Goal: Task Accomplishment & Management: Use online tool/utility

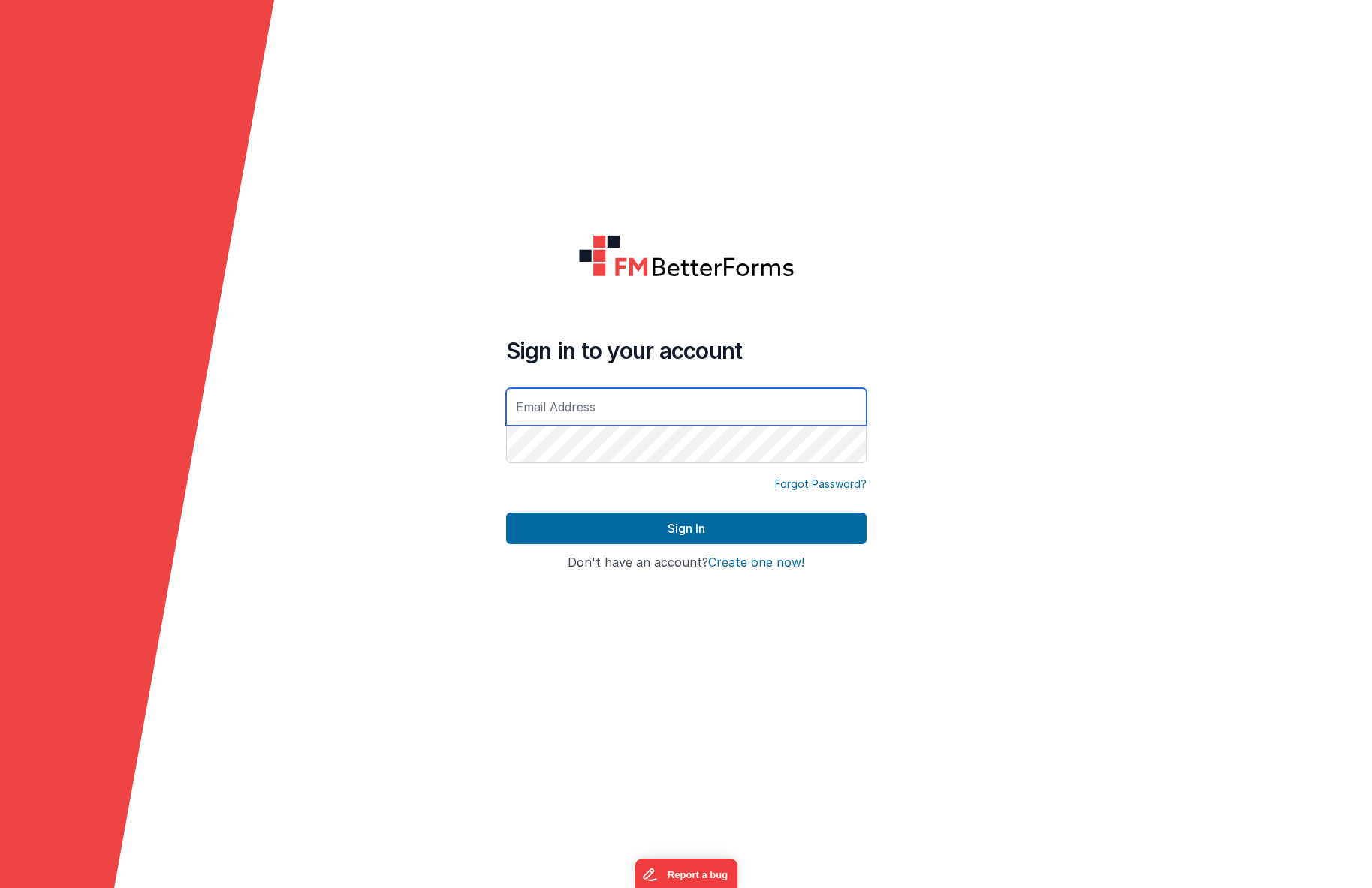
type input "[EMAIL_ADDRESS][DOMAIN_NAME]"
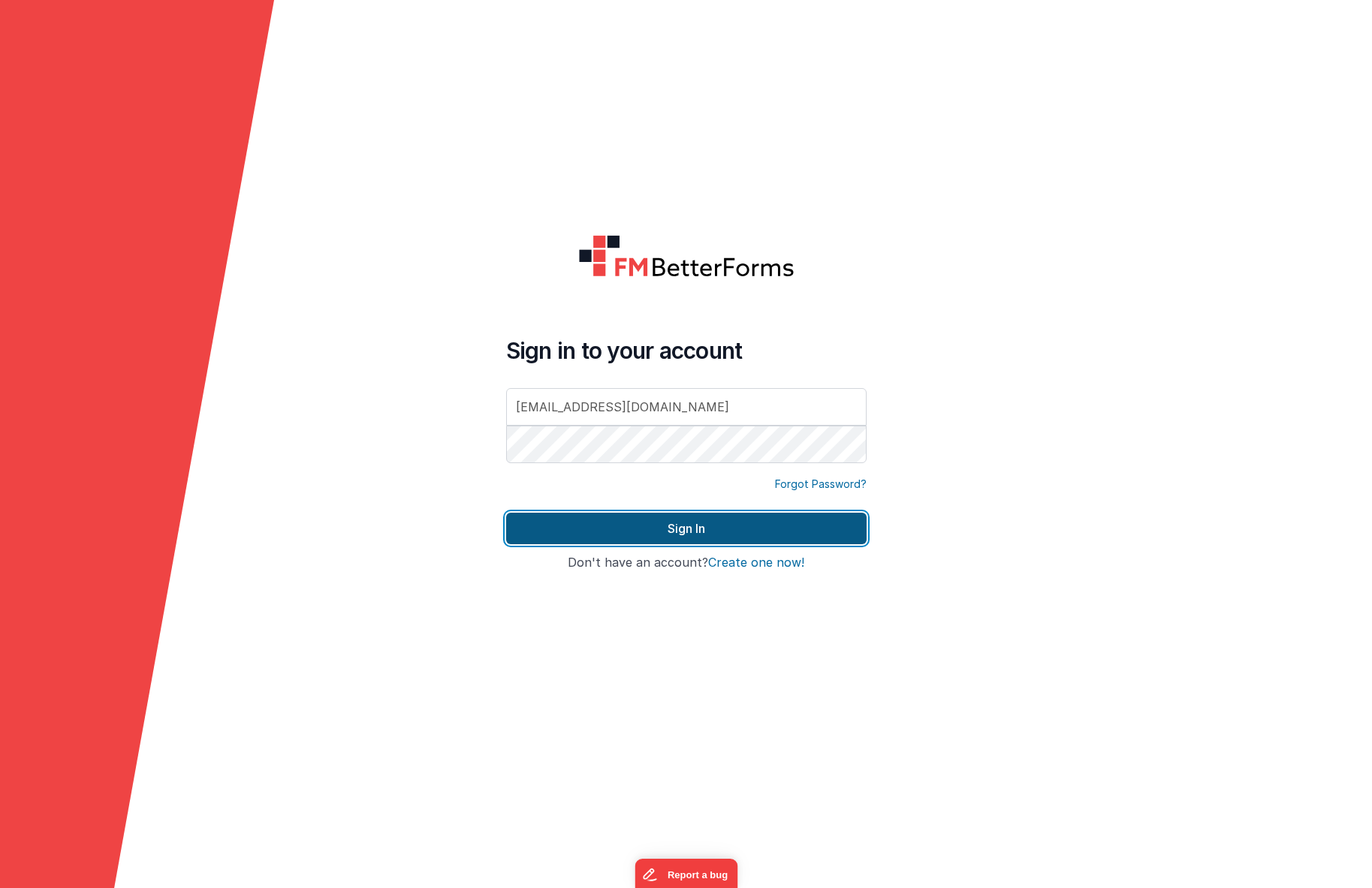
click at [713, 520] on button "Sign In" at bounding box center [686, 528] width 360 height 31
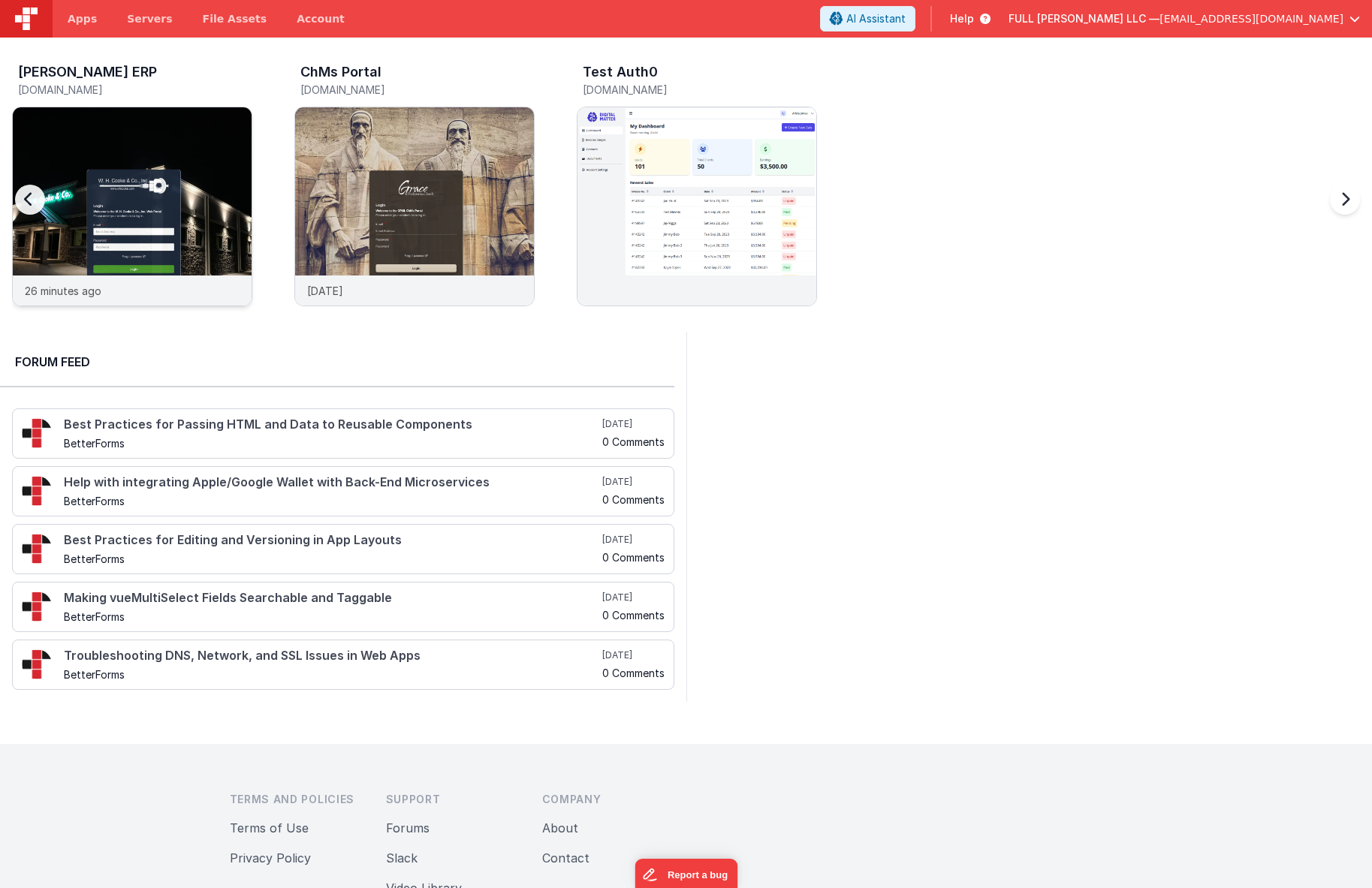
click at [197, 176] on img at bounding box center [132, 226] width 239 height 238
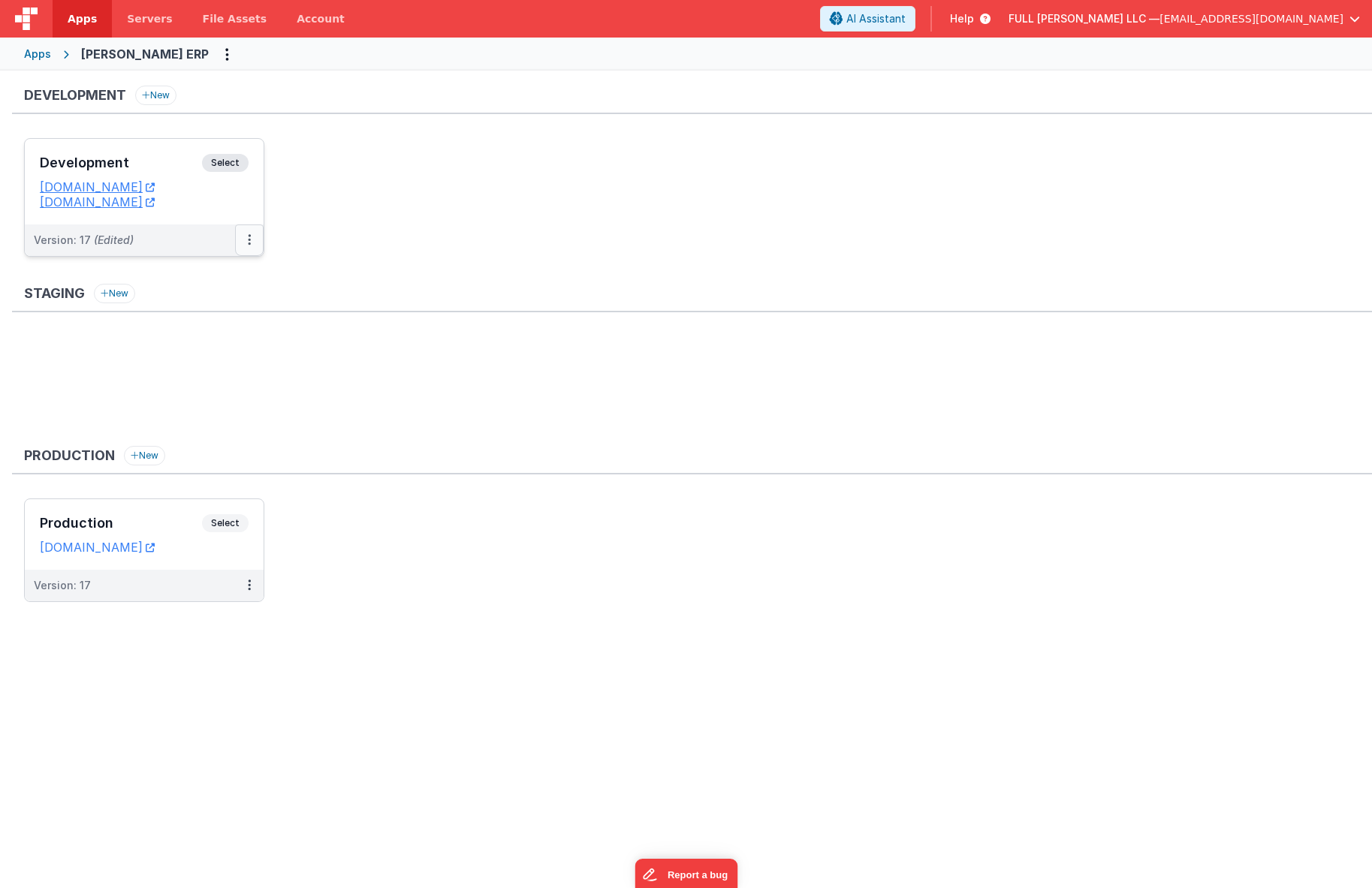
click at [251, 245] on button at bounding box center [249, 239] width 28 height 31
click at [219, 327] on link "Deploy..." at bounding box center [197, 328] width 132 height 27
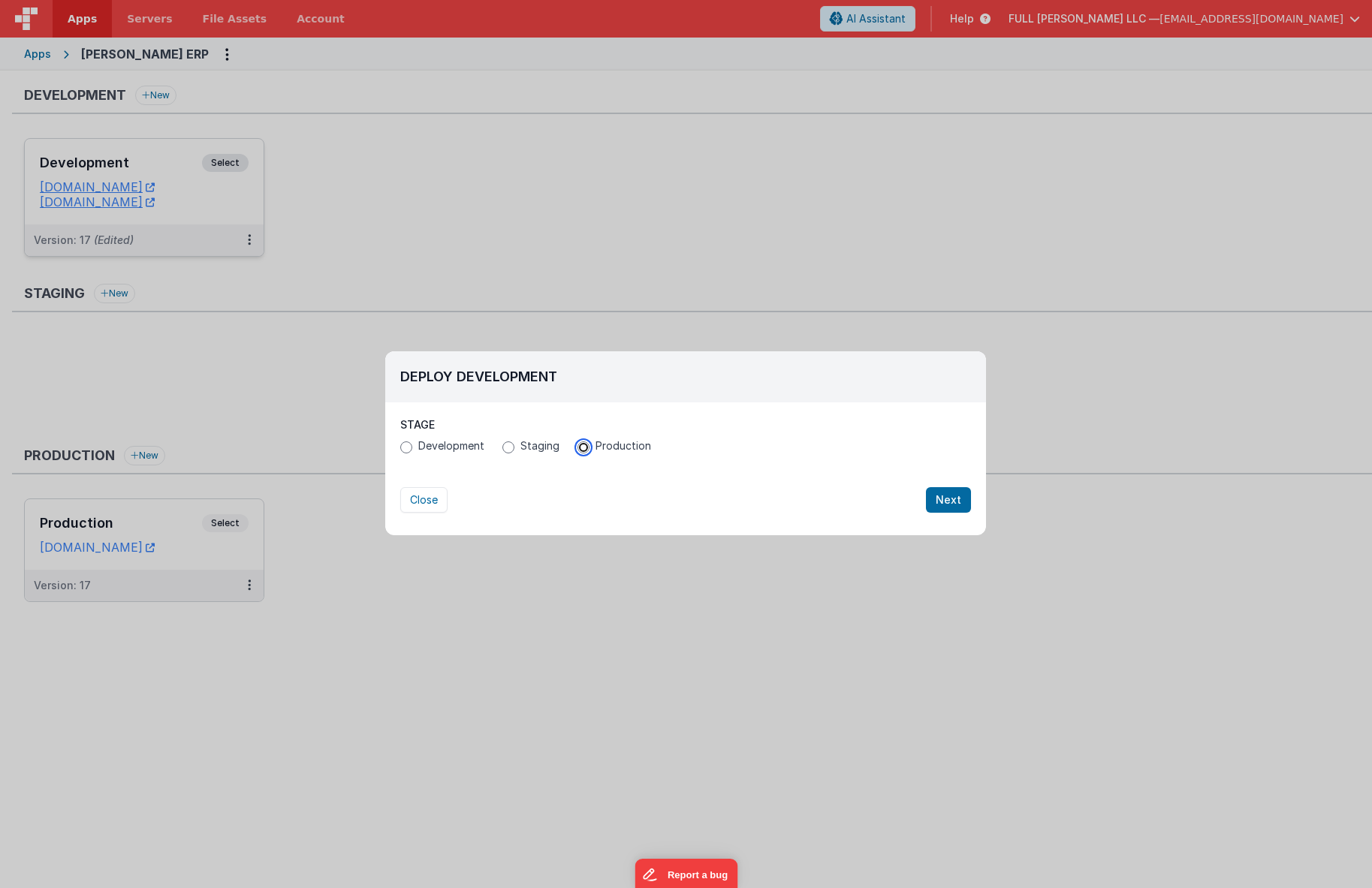
click at [587, 448] on input "Production" at bounding box center [583, 447] width 12 height 12
radio input "true"
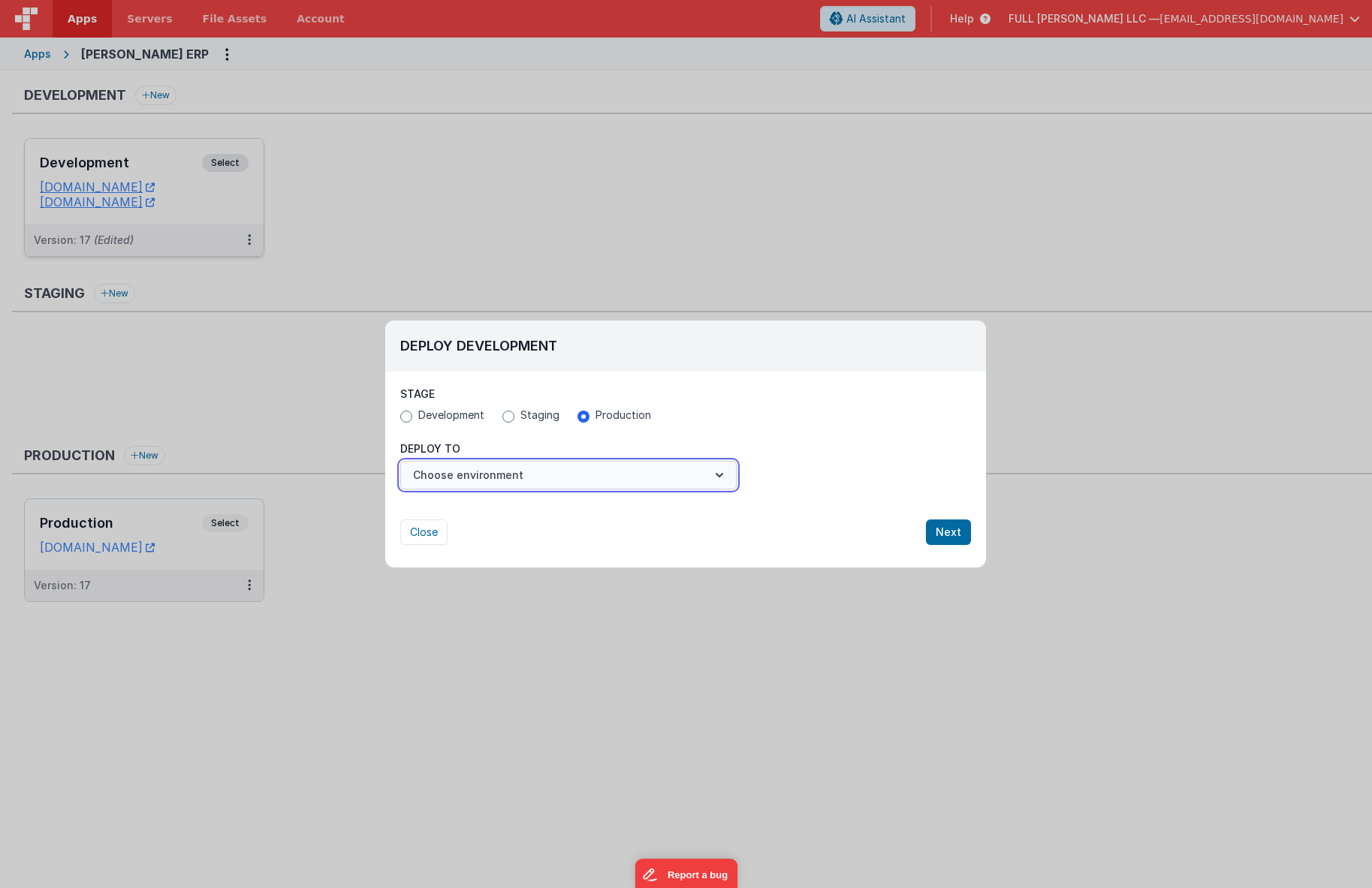
click at [679, 486] on button "Choose environment" at bounding box center [568, 475] width 337 height 28
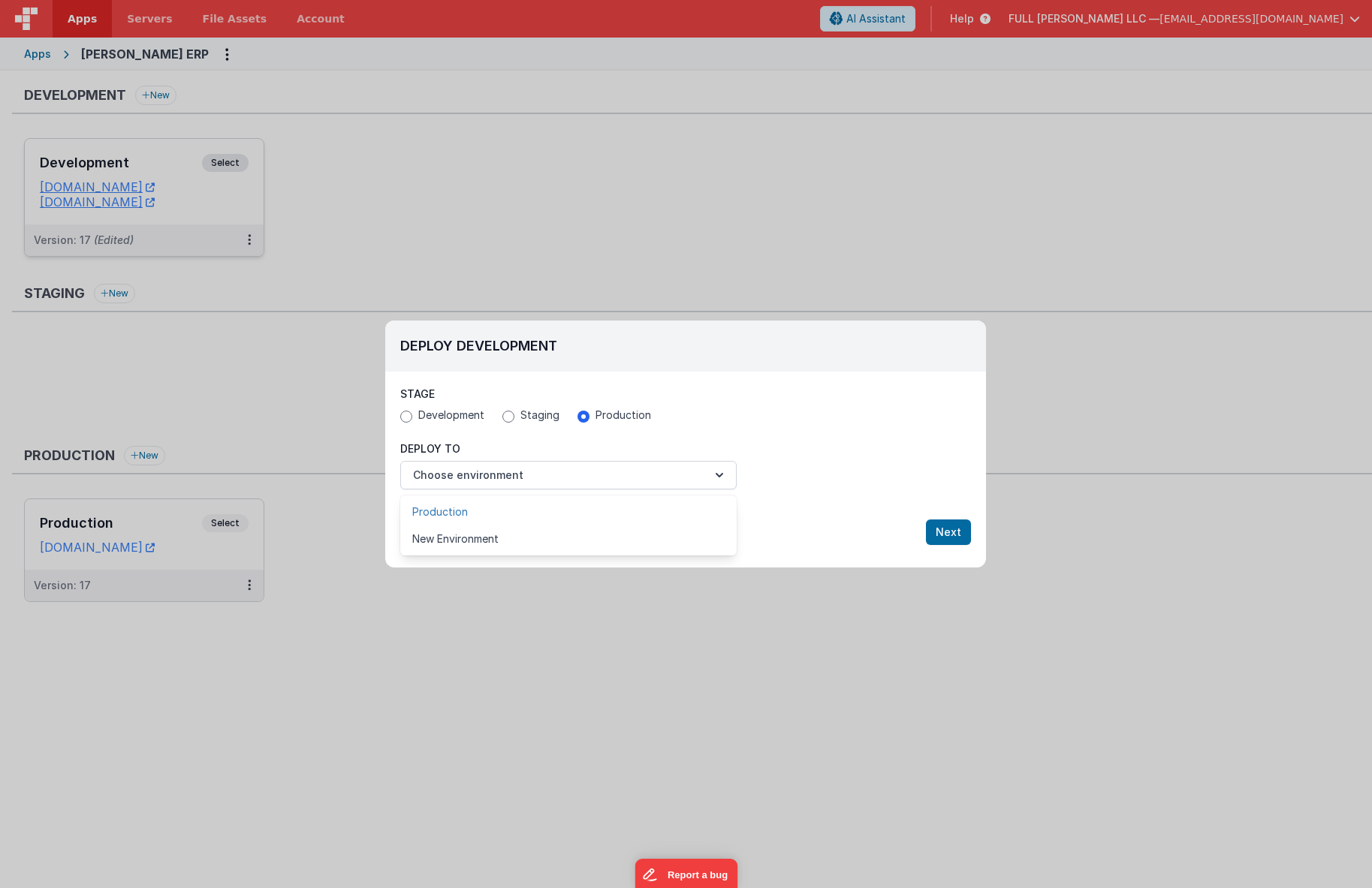
click at [668, 509] on link "Production" at bounding box center [568, 512] width 337 height 27
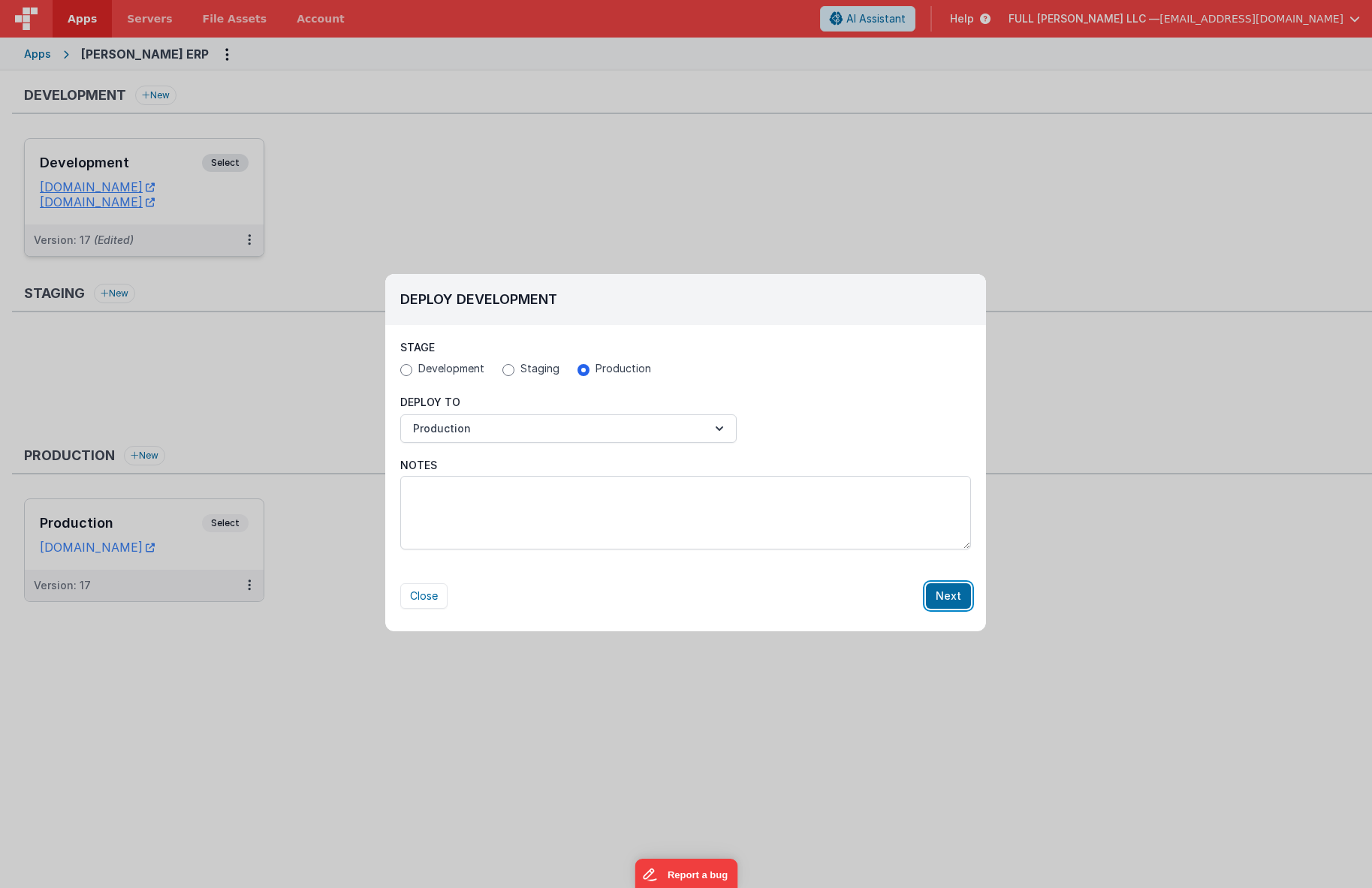
click at [946, 591] on button "Next" at bounding box center [949, 596] width 45 height 25
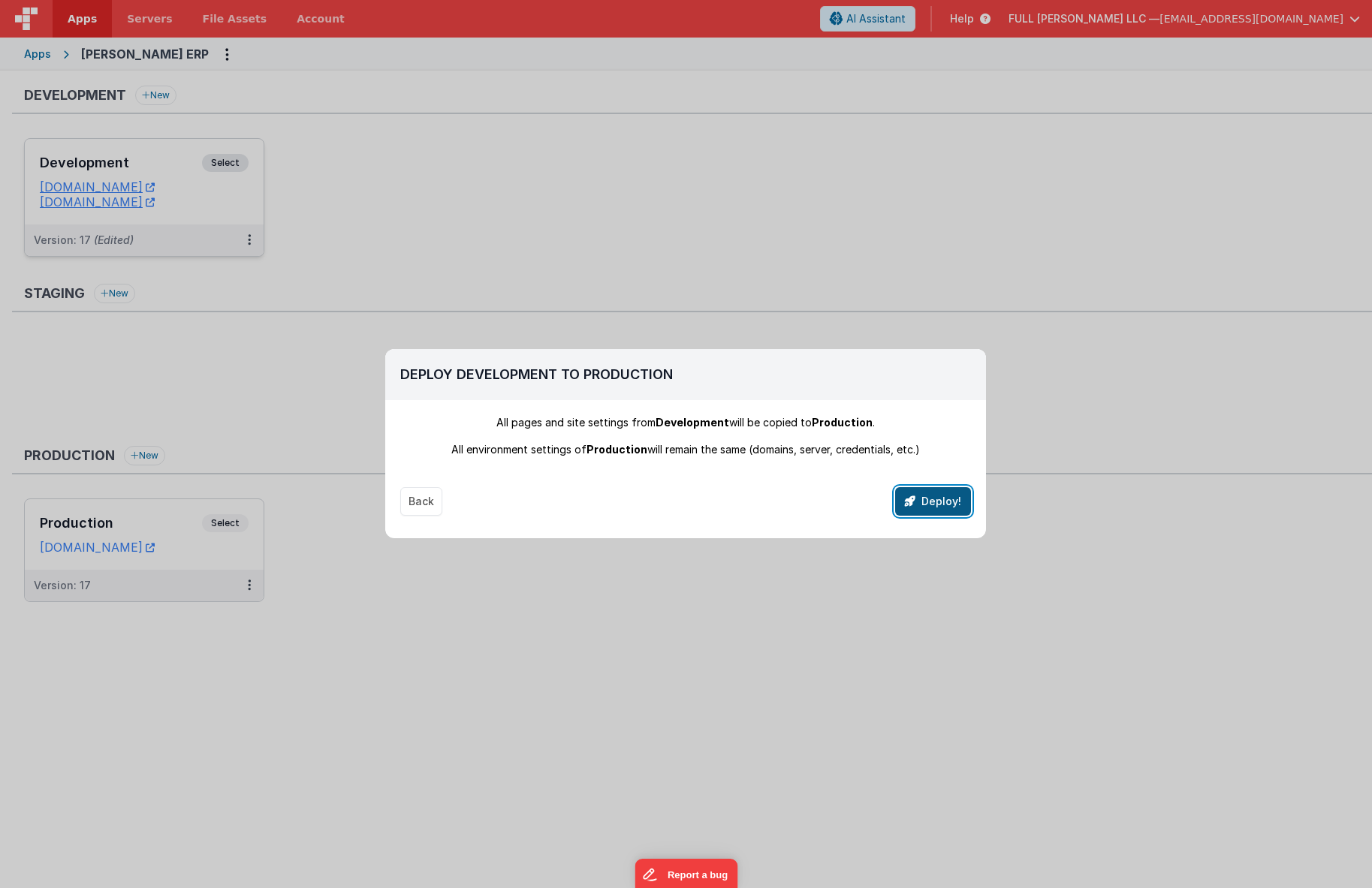
click at [923, 488] on button "Deploy!" at bounding box center [933, 502] width 75 height 28
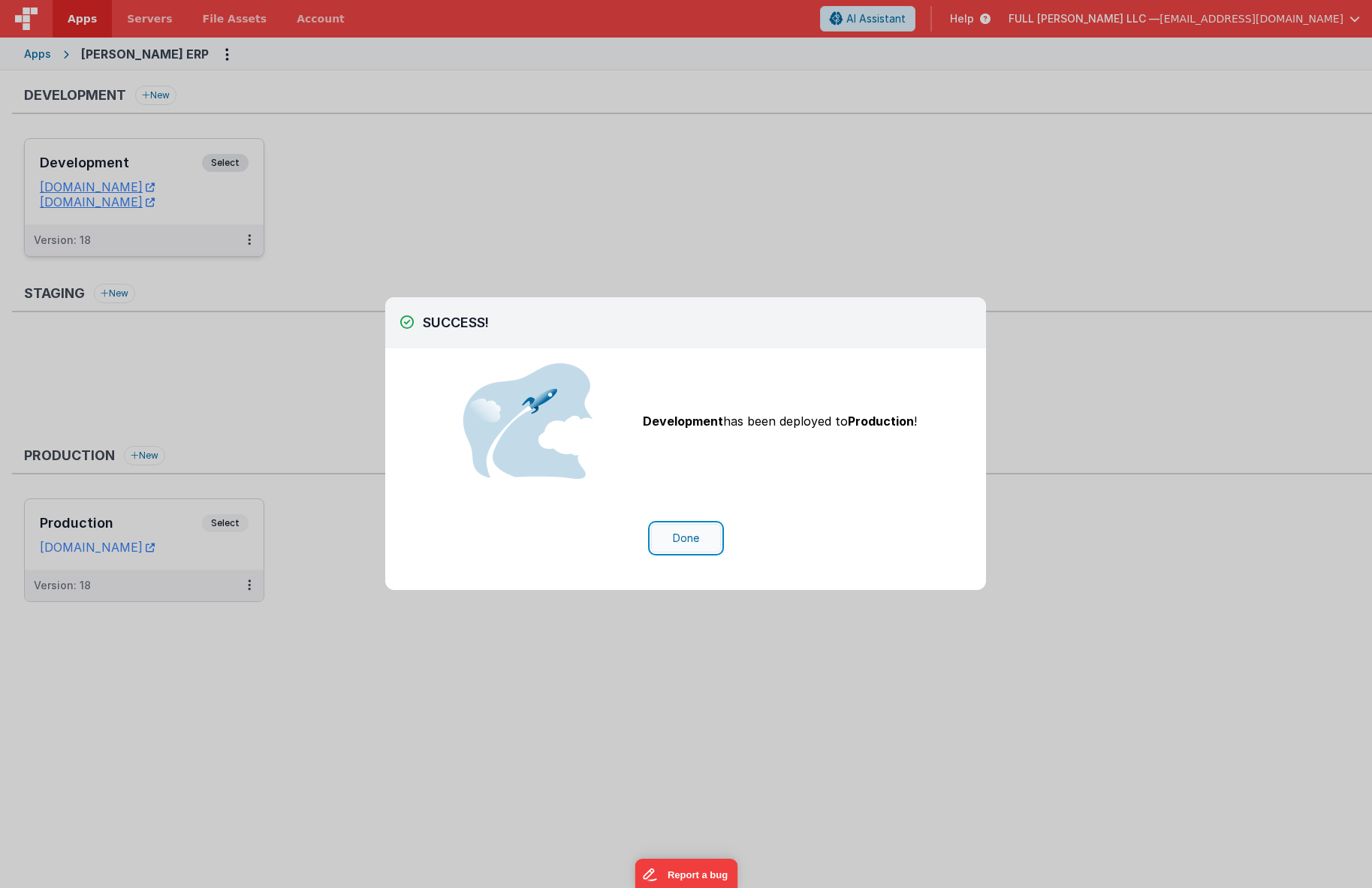
click at [664, 546] on button "Done" at bounding box center [686, 538] width 70 height 28
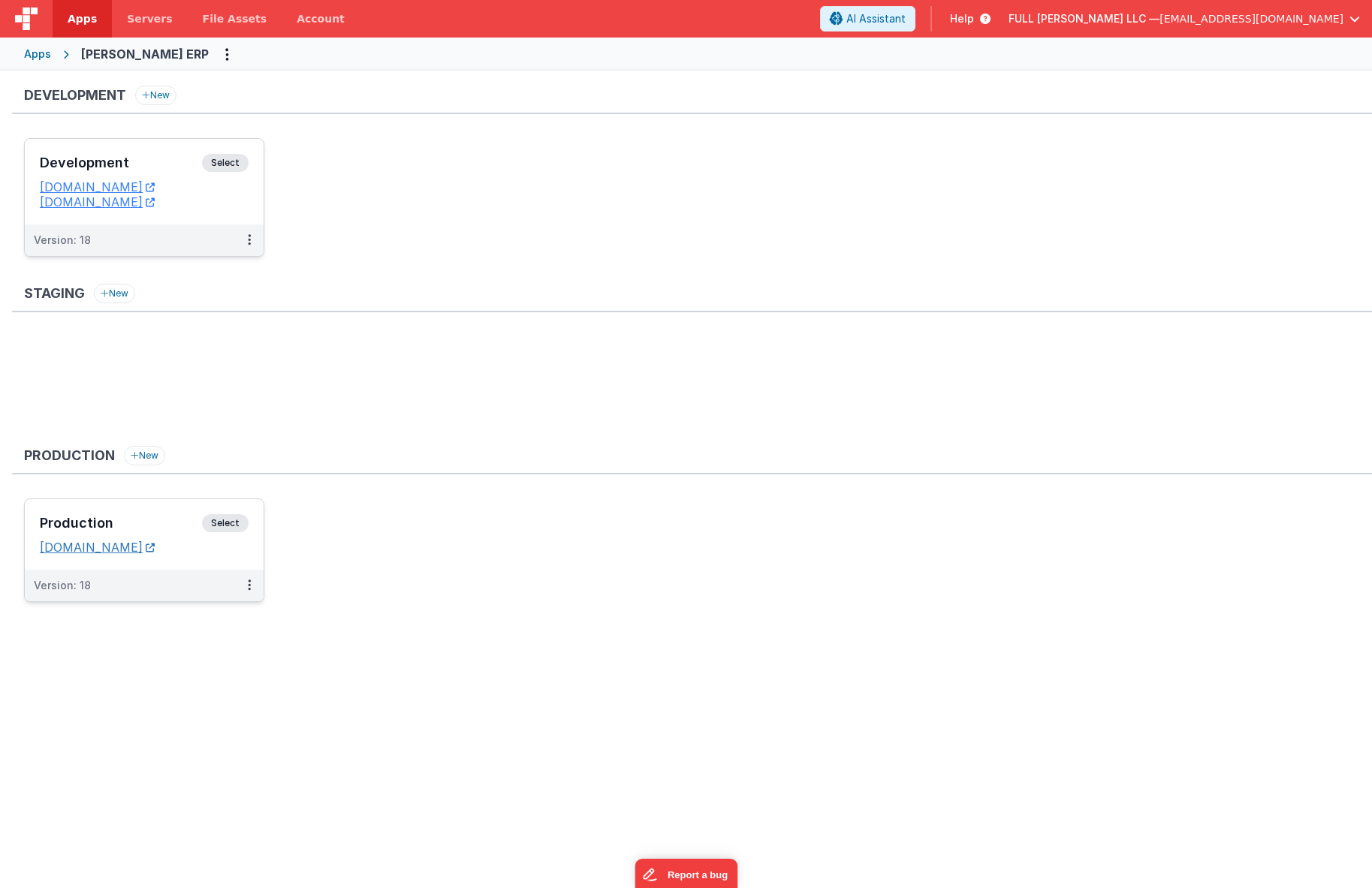
click at [155, 551] on link "[DOMAIN_NAME]" at bounding box center [97, 547] width 115 height 15
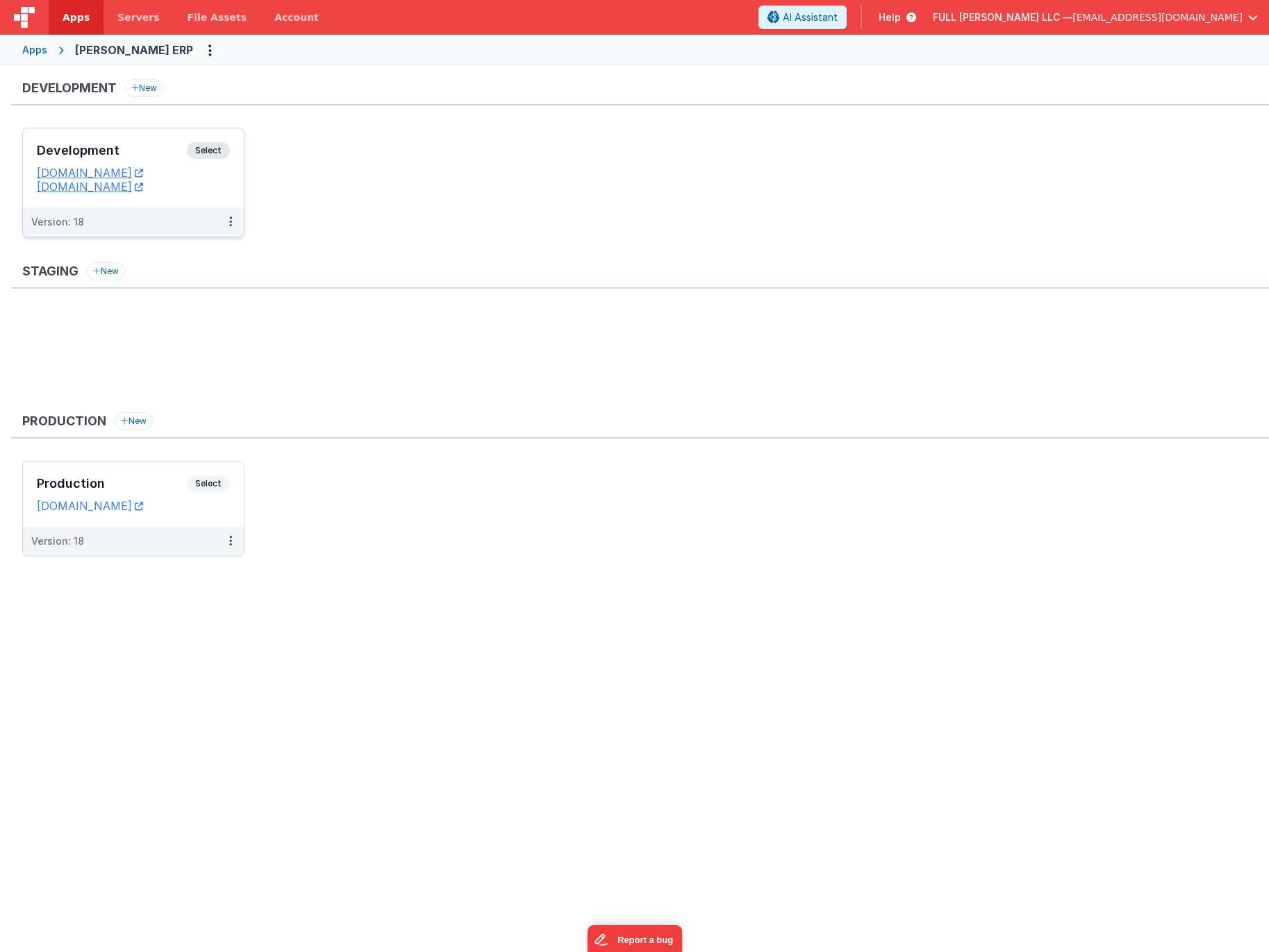
click at [134, 155] on h3 "Development" at bounding box center [112, 151] width 150 height 14
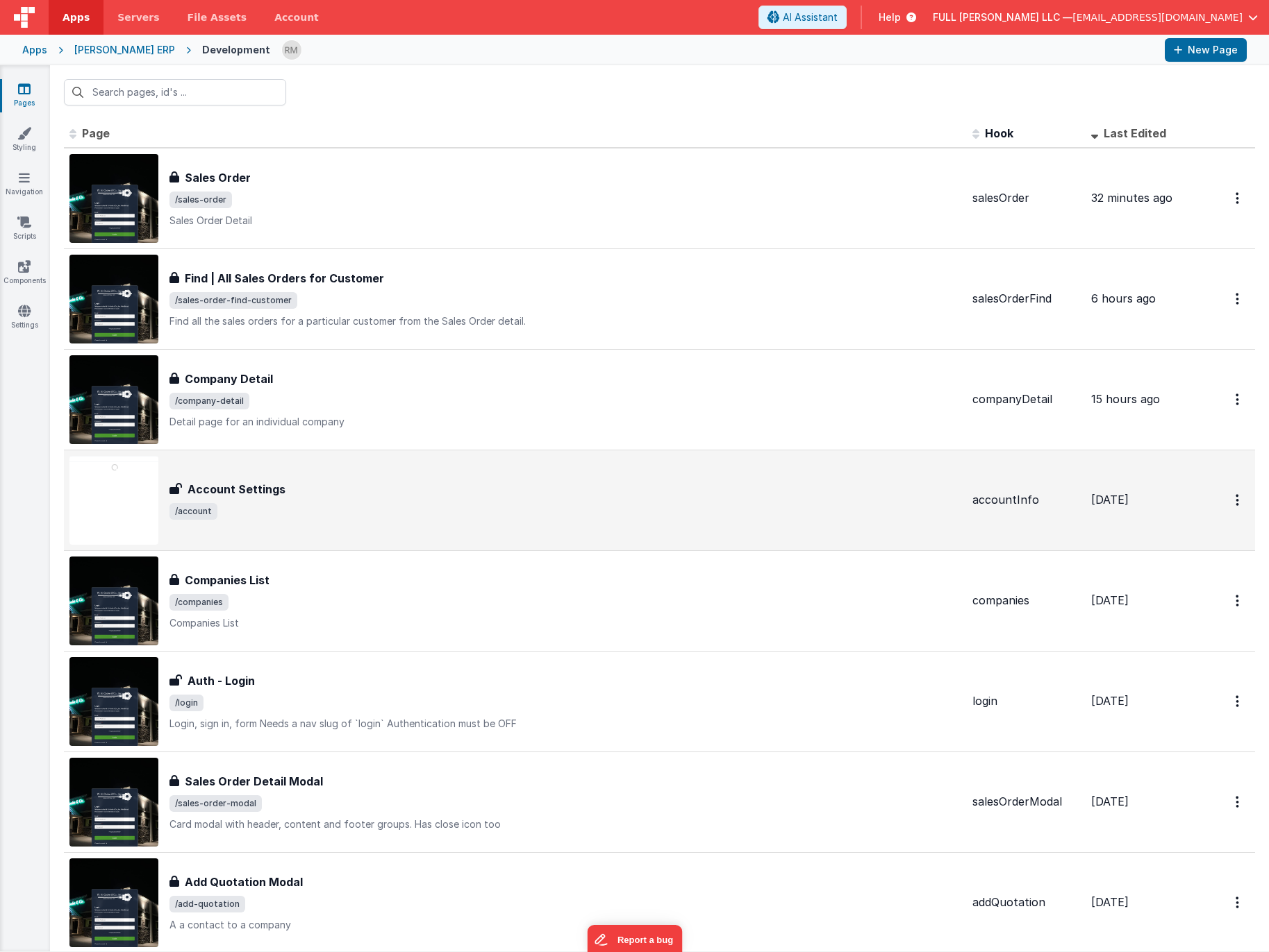
click at [512, 533] on div "Account Settings Account Settings /account" at bounding box center [515, 500] width 891 height 89
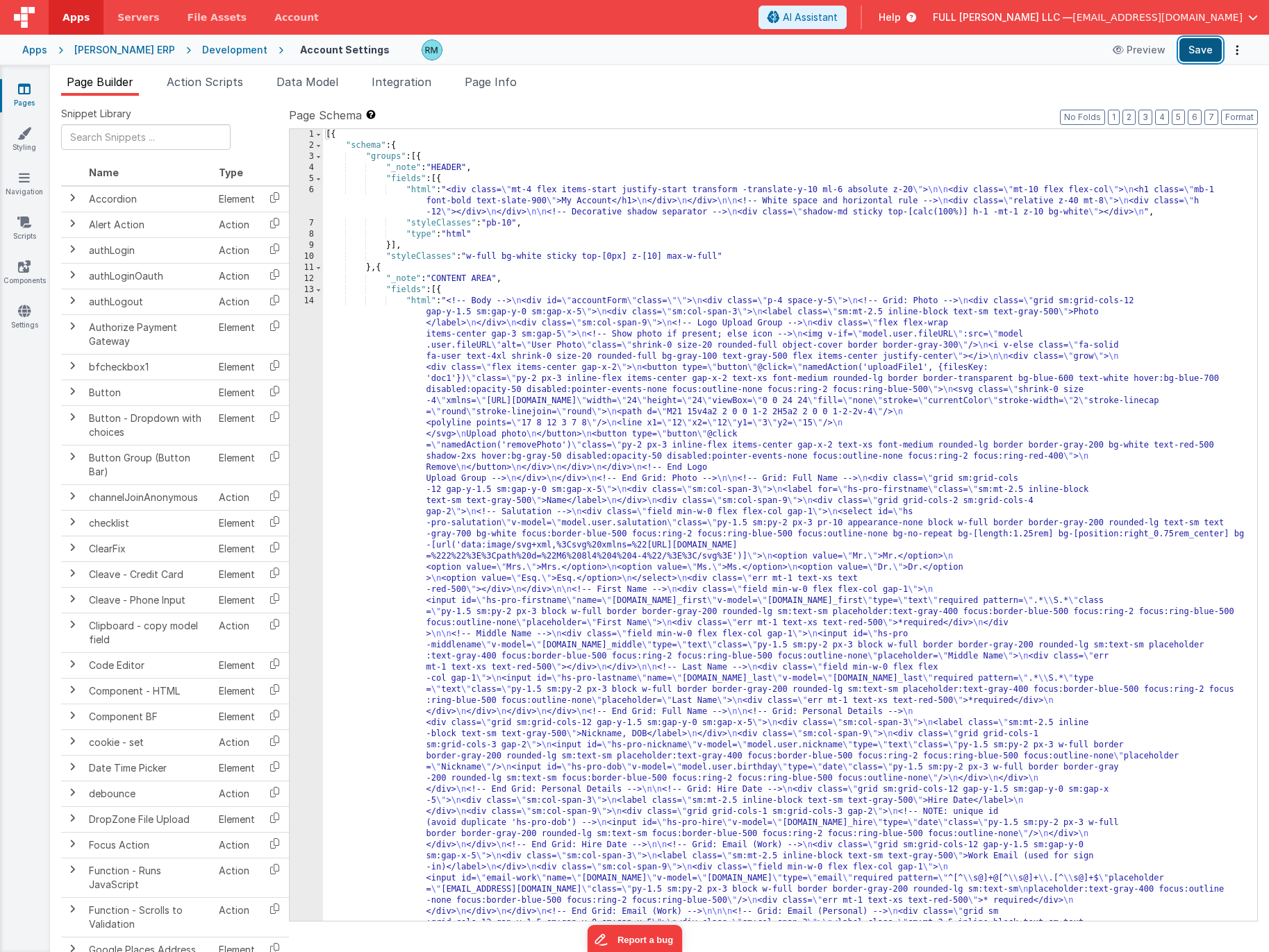
click at [1200, 55] on button "Save" at bounding box center [1200, 50] width 43 height 24
click at [20, 96] on link "Pages" at bounding box center [24, 96] width 50 height 28
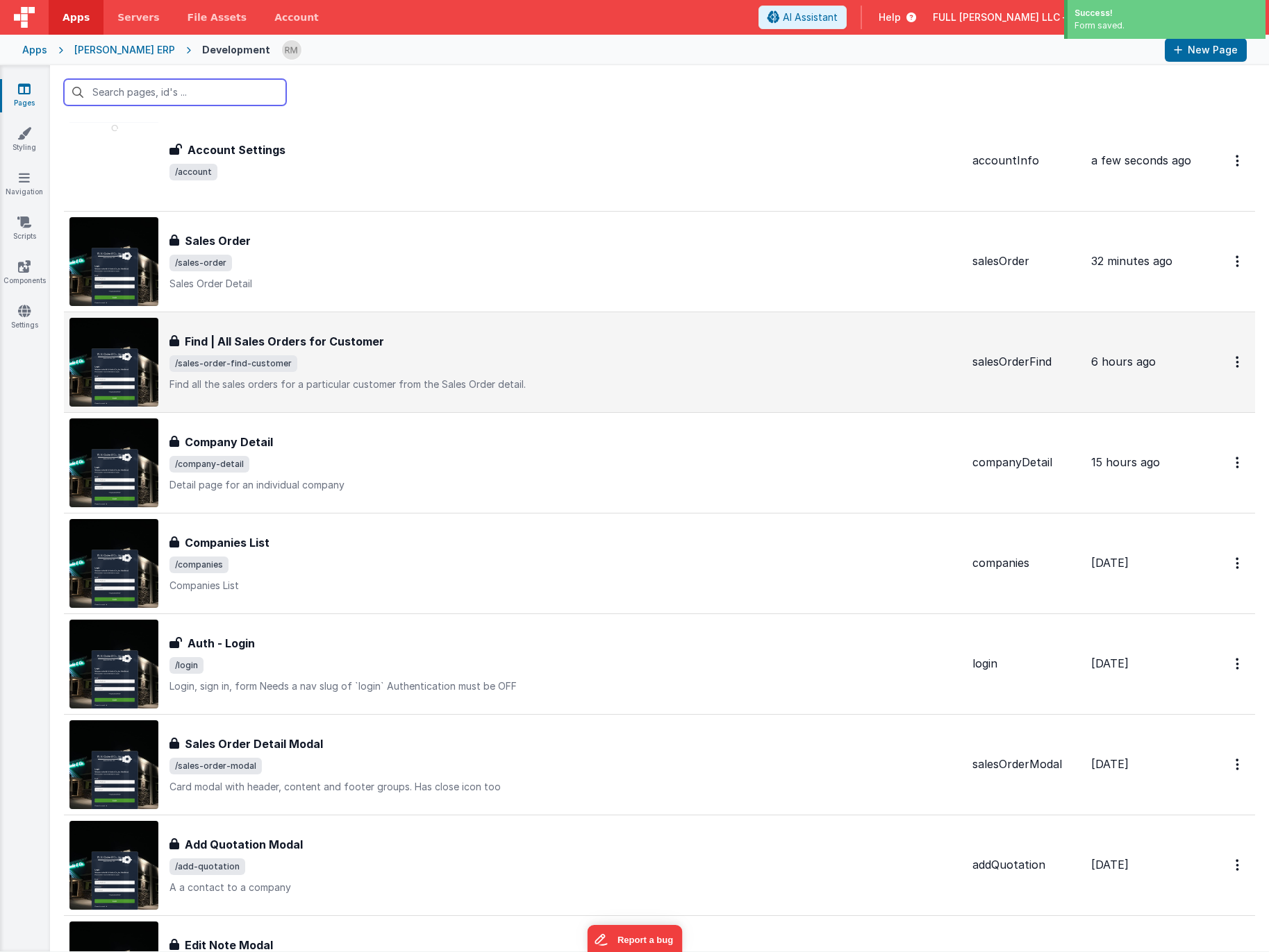
scroll to position [46, 0]
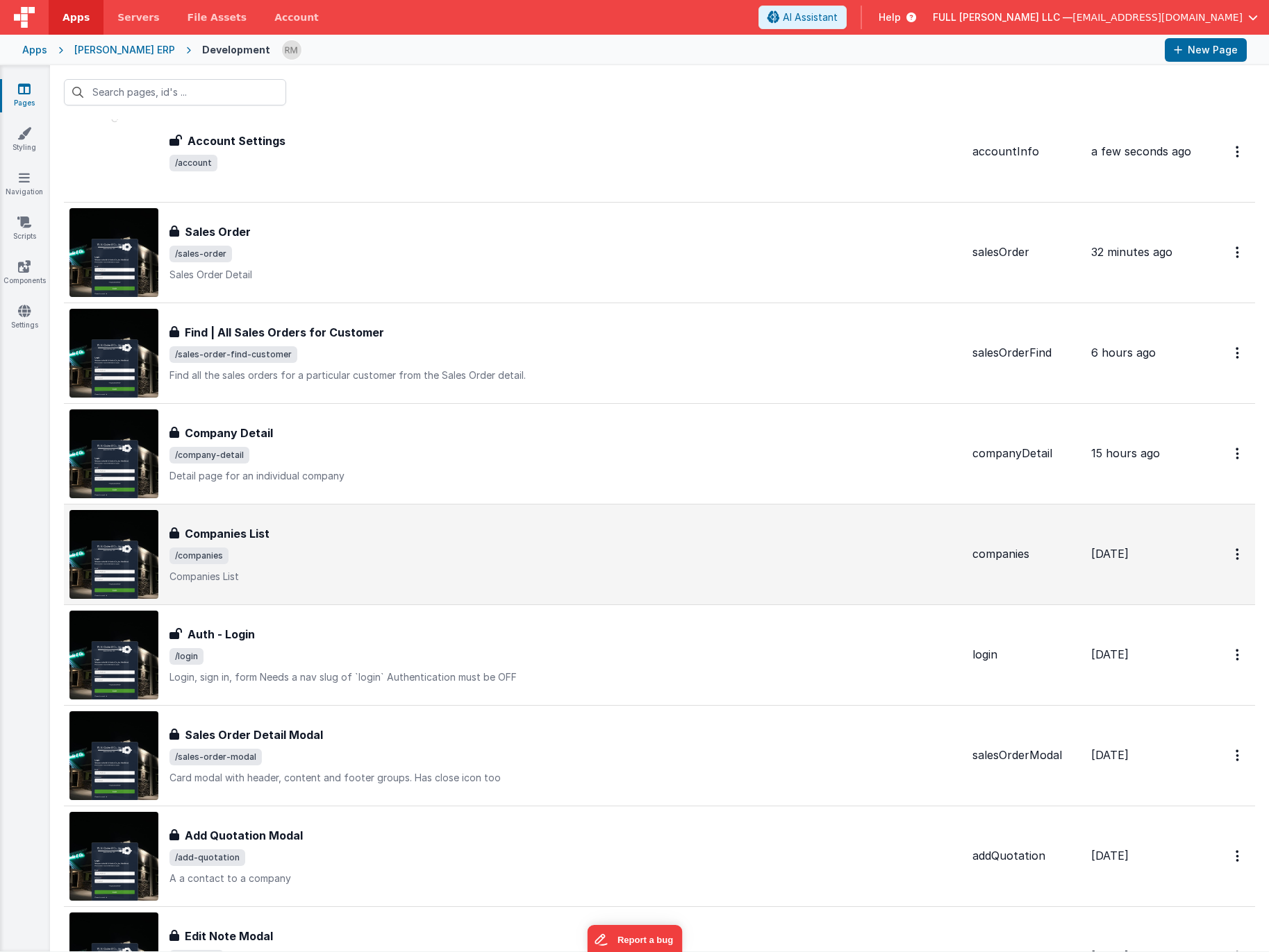
click at [636, 547] on div "Companies List Companies List /companies Companies List" at bounding box center [565, 554] width 792 height 58
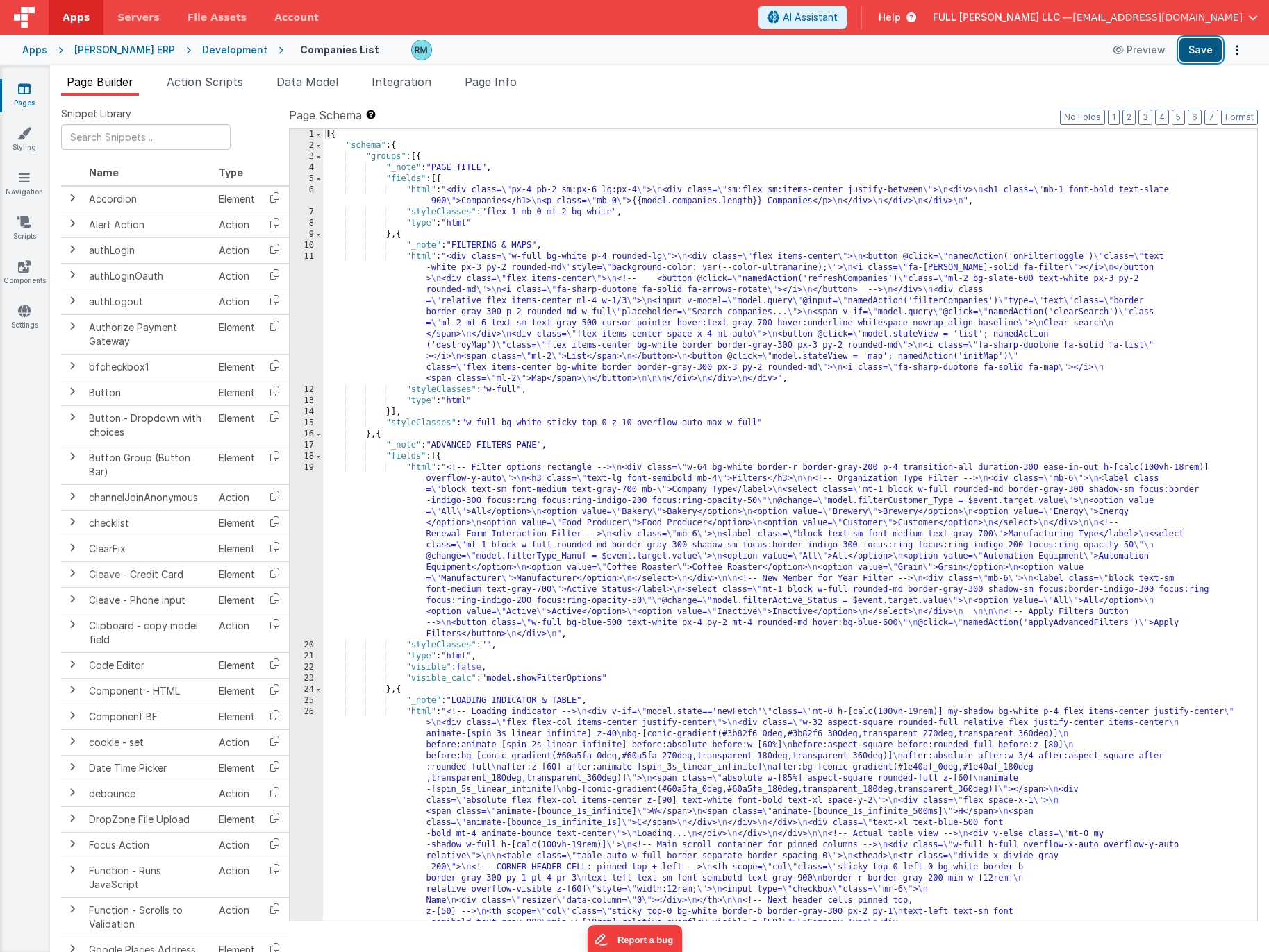
click at [1197, 53] on button "Save" at bounding box center [1200, 50] width 43 height 24
click at [26, 97] on link "Pages" at bounding box center [24, 96] width 50 height 28
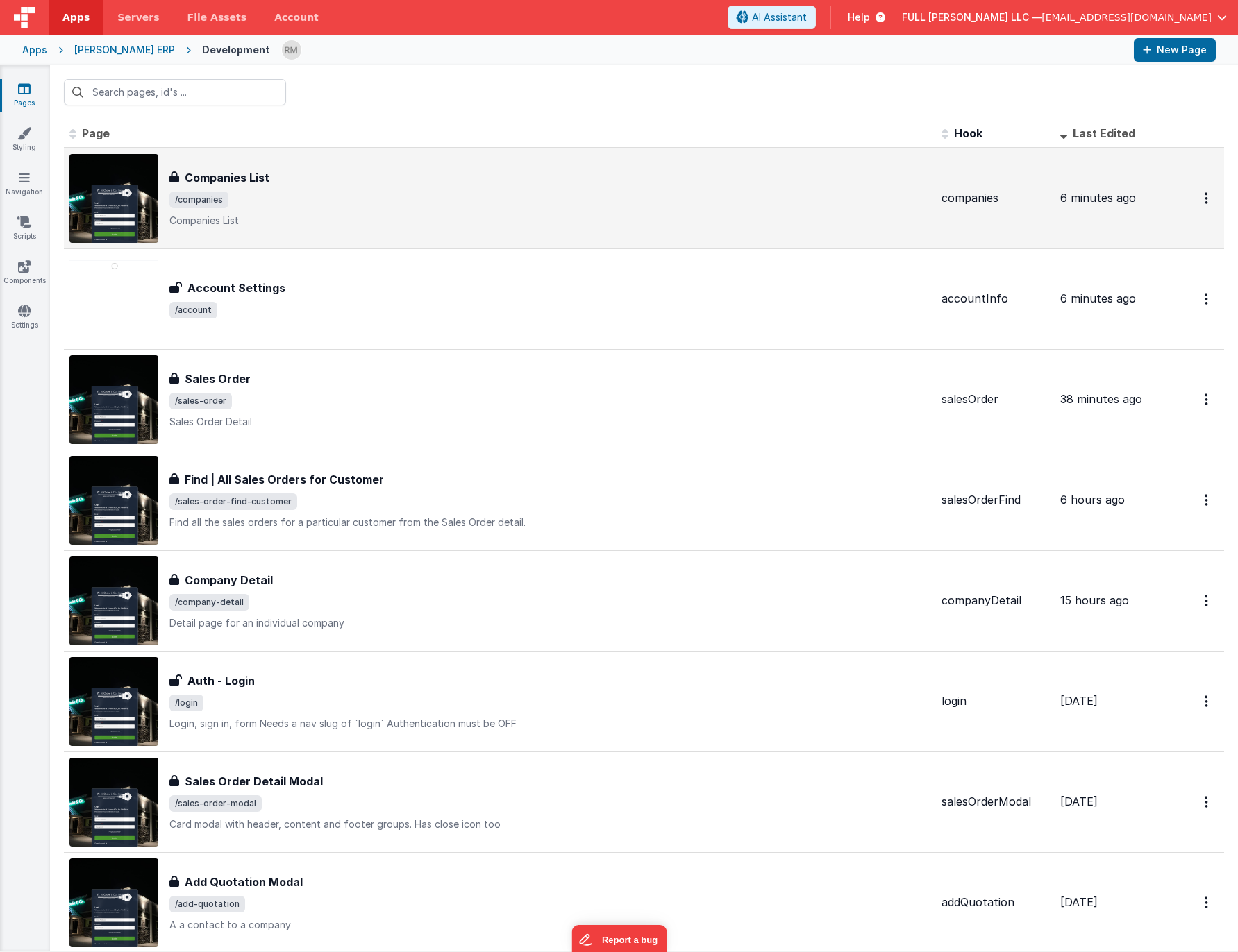
click at [257, 184] on h3 "Companies List" at bounding box center [227, 177] width 85 height 17
